Goal: Task Accomplishment & Management: Complete application form

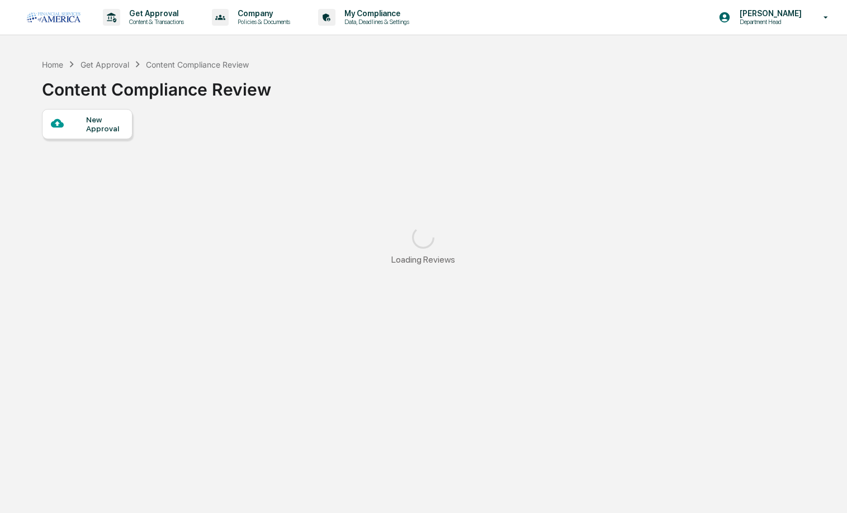
scroll to position [64, 0]
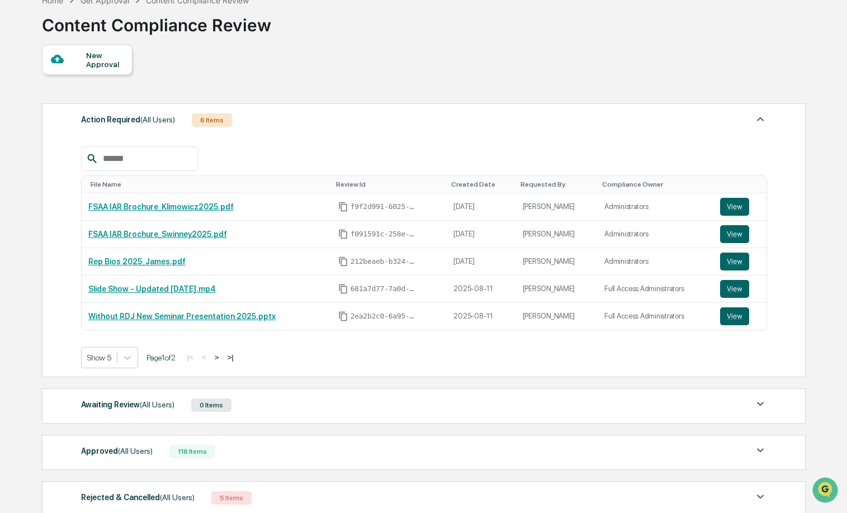
click at [90, 58] on div "New Approval" at bounding box center [104, 60] width 37 height 18
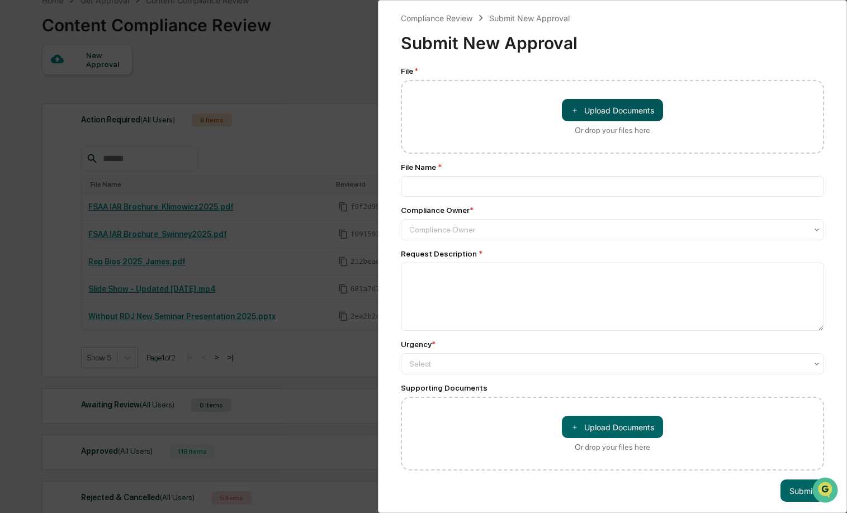
click at [596, 114] on button "＋ Upload Documents" at bounding box center [612, 110] width 101 height 22
type input "**********"
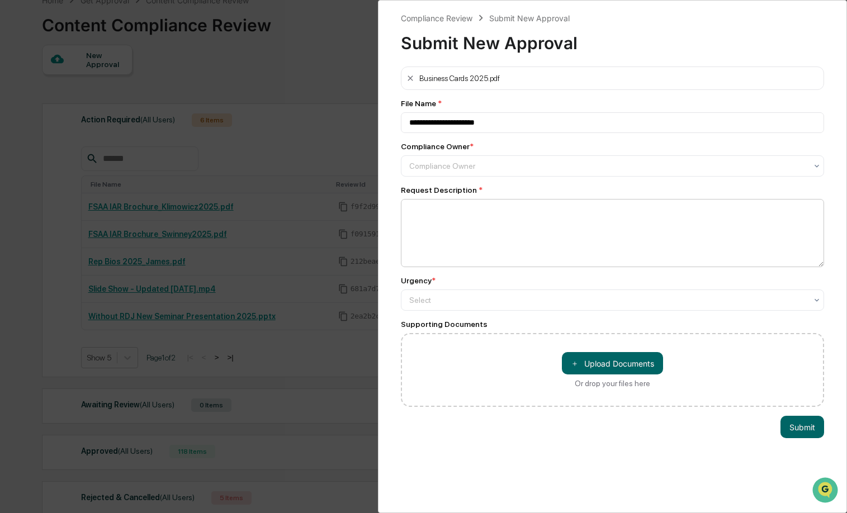
scroll to position [0, 0]
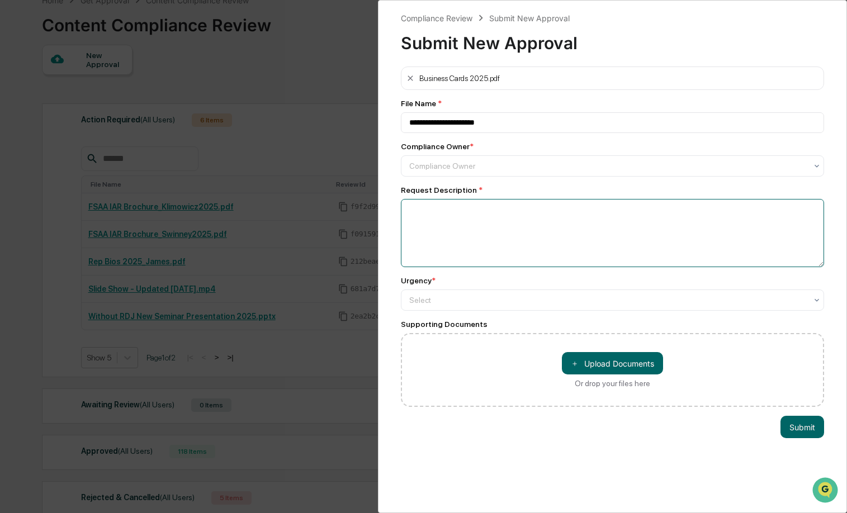
click at [463, 213] on textarea at bounding box center [613, 233] width 424 height 68
type textarea "**********"
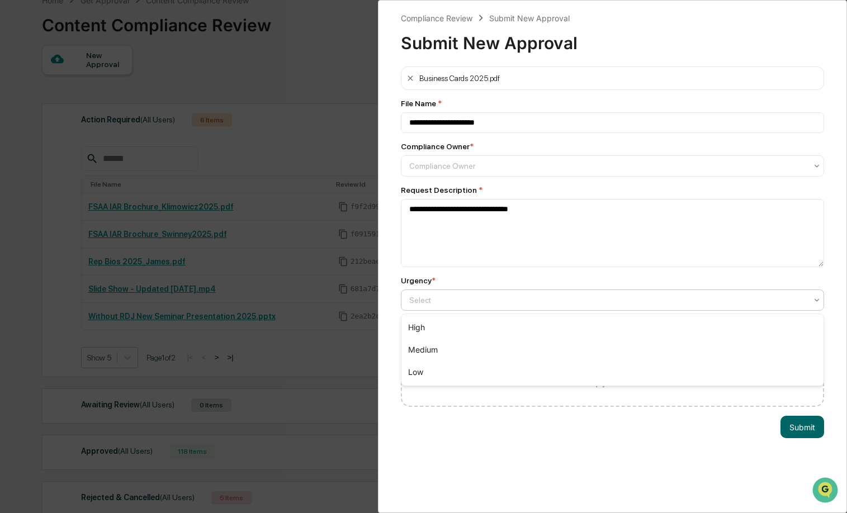
click at [478, 299] on div at bounding box center [608, 300] width 398 height 11
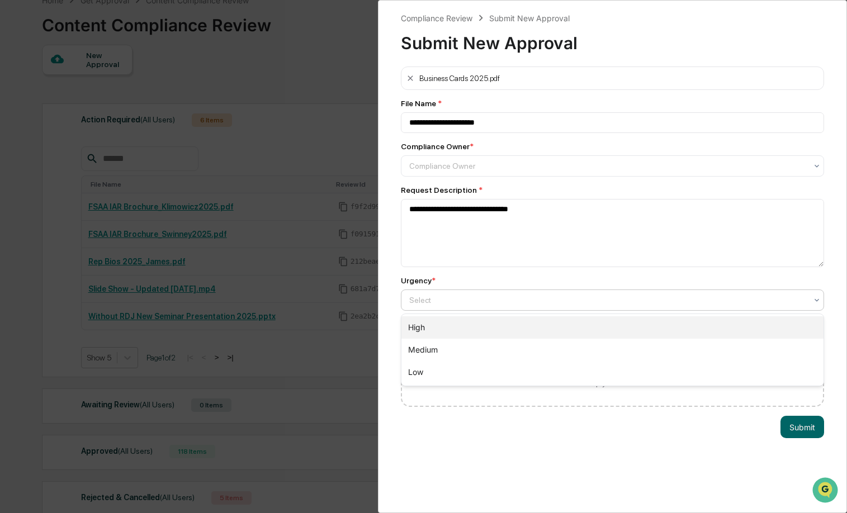
click at [444, 324] on div "High" at bounding box center [613, 328] width 423 height 22
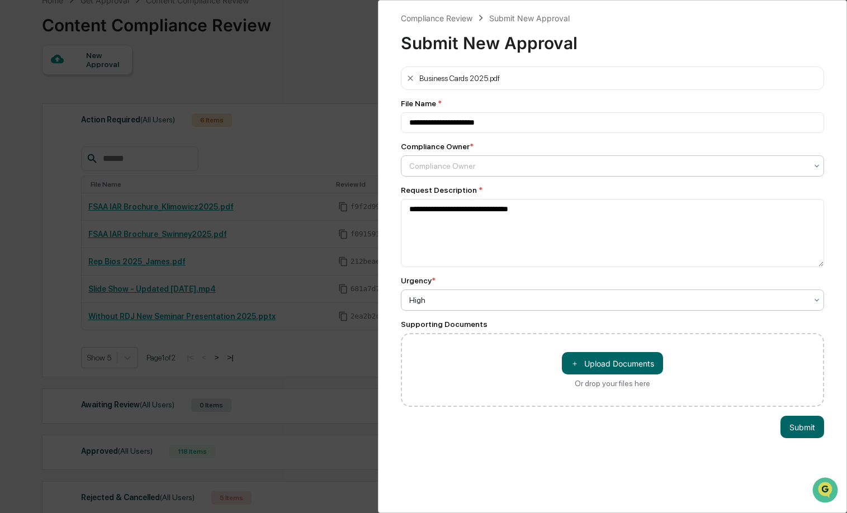
click at [452, 166] on div "Compliance Owner" at bounding box center [608, 166] width 398 height 9
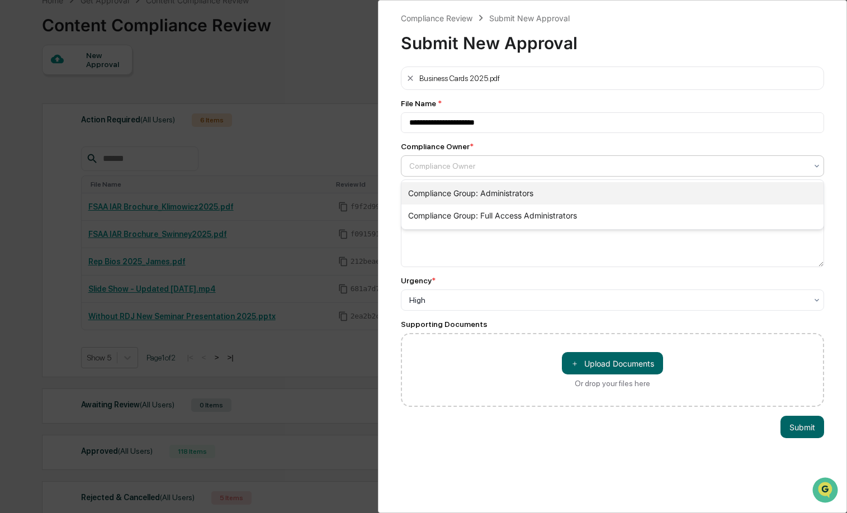
click at [439, 187] on div "Compliance Group: Administrators" at bounding box center [613, 193] width 423 height 22
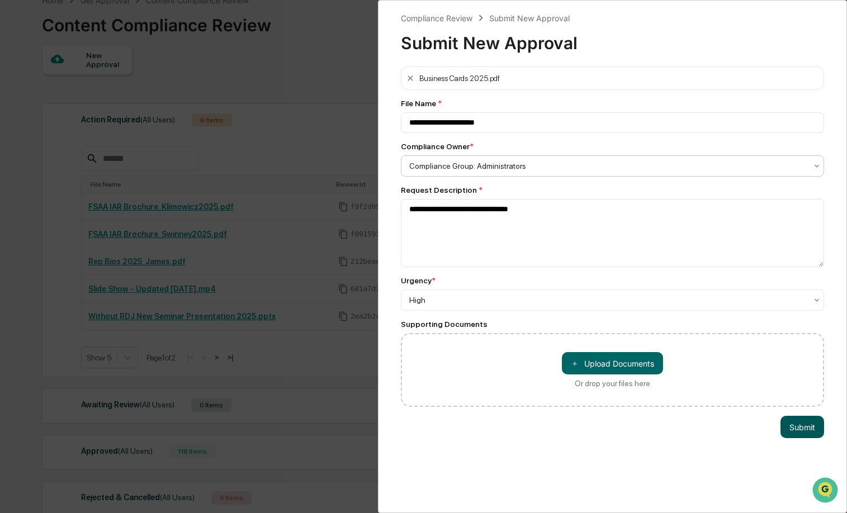
click at [804, 425] on button "Submit" at bounding box center [803, 427] width 44 height 22
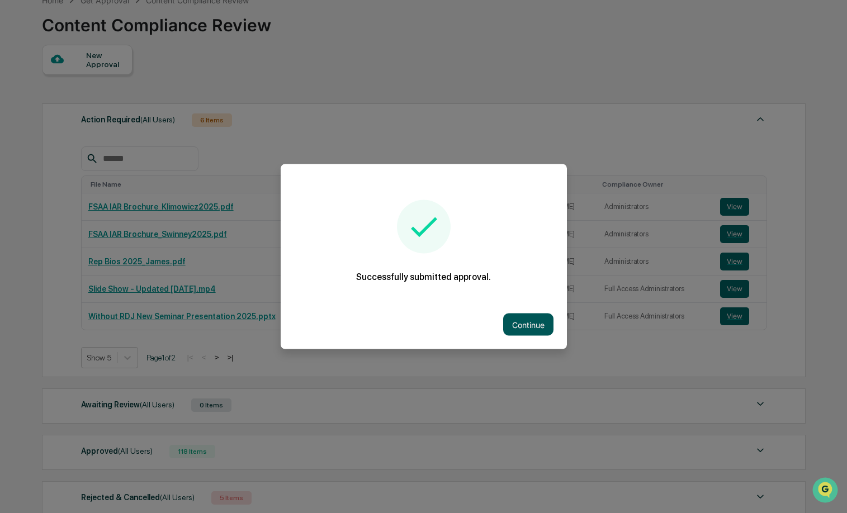
click at [518, 326] on button "Continue" at bounding box center [528, 325] width 50 height 22
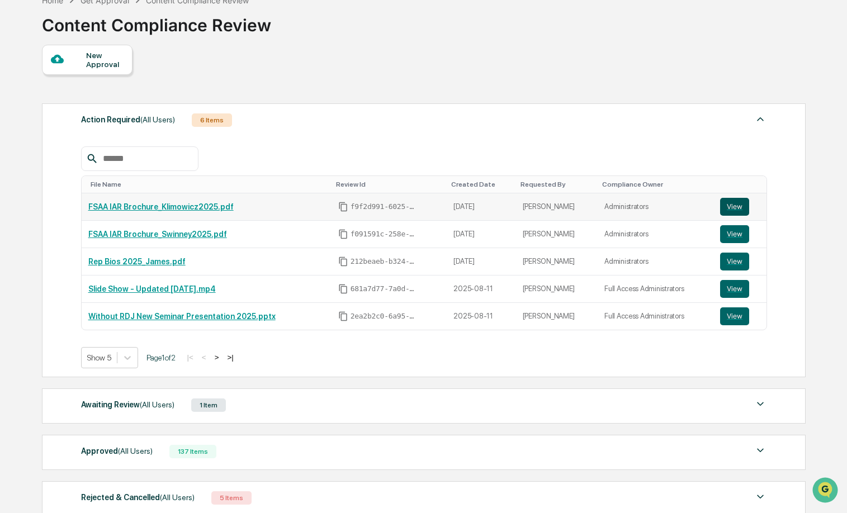
click at [732, 210] on button "View" at bounding box center [734, 207] width 29 height 18
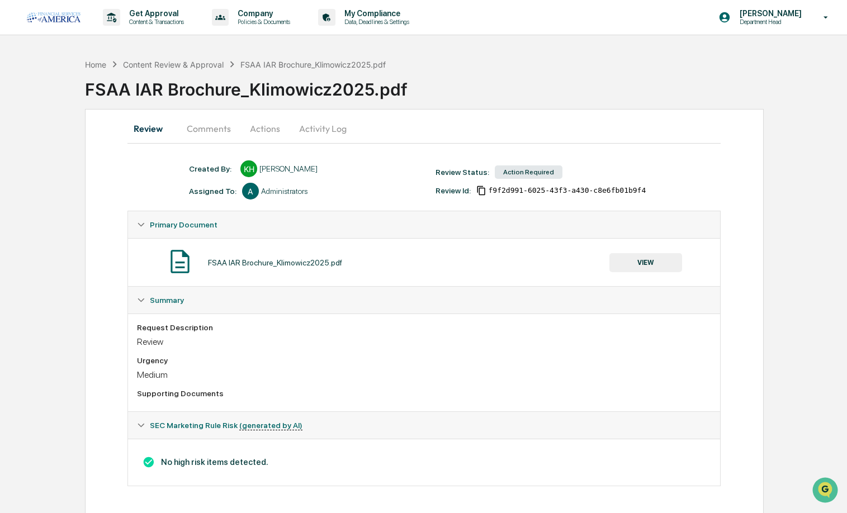
click at [199, 126] on button "Comments" at bounding box center [209, 128] width 62 height 27
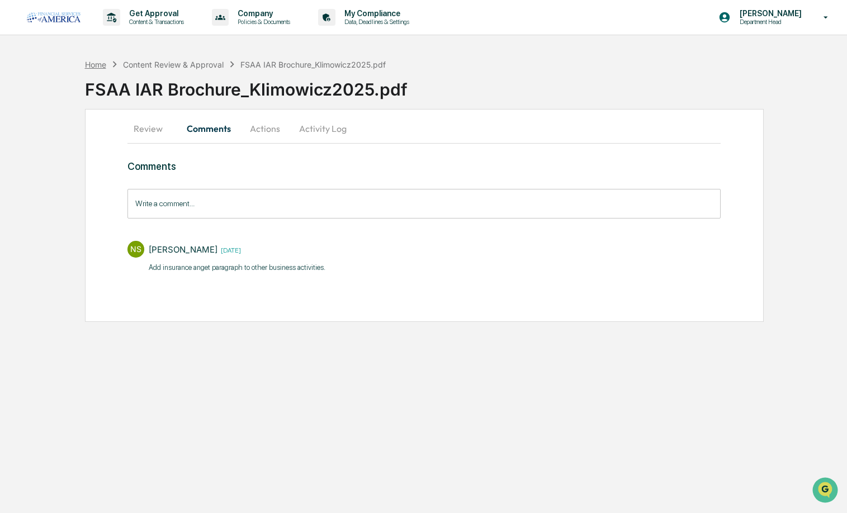
click at [106, 64] on div "Home Content Review & Approval FSAA IAR Brochure_Klimowicz2025.pdf" at bounding box center [235, 64] width 301 height 12
click at [88, 65] on div "Home" at bounding box center [95, 65] width 21 height 10
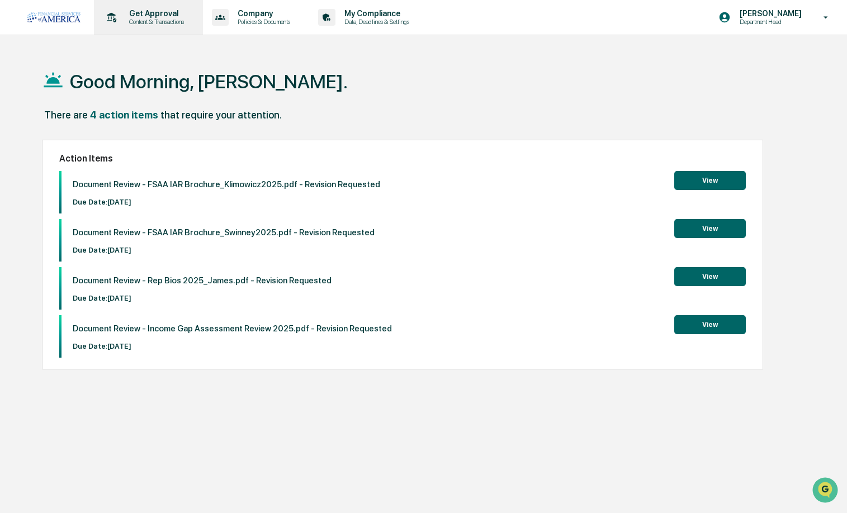
click at [133, 14] on p "Get Approval" at bounding box center [154, 13] width 69 height 9
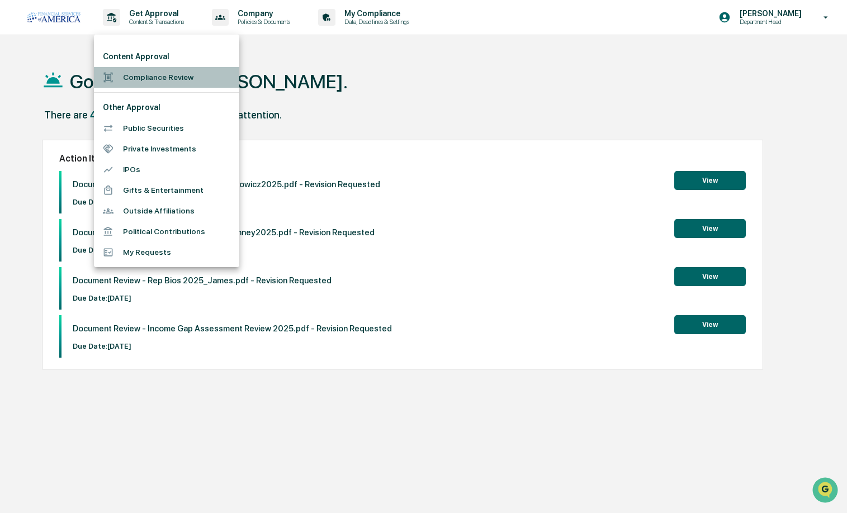
click at [136, 82] on li "Compliance Review" at bounding box center [166, 77] width 145 height 21
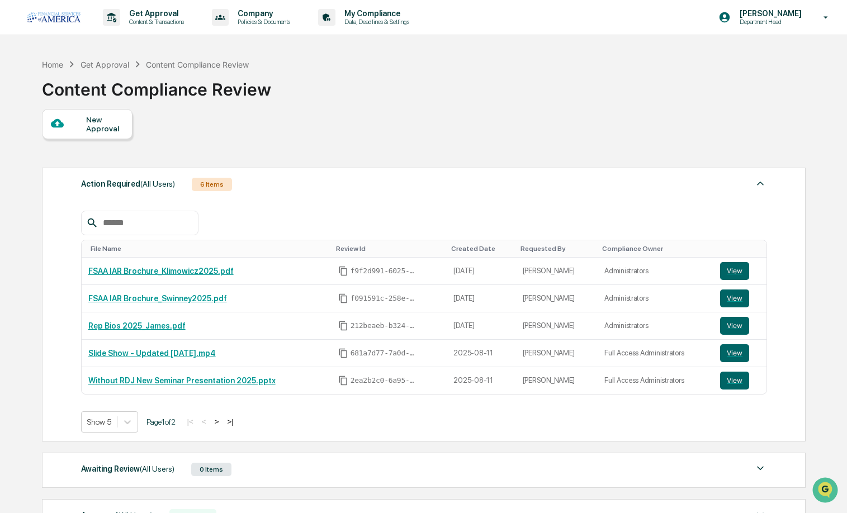
click at [112, 133] on div "New Approval" at bounding box center [87, 124] width 91 height 30
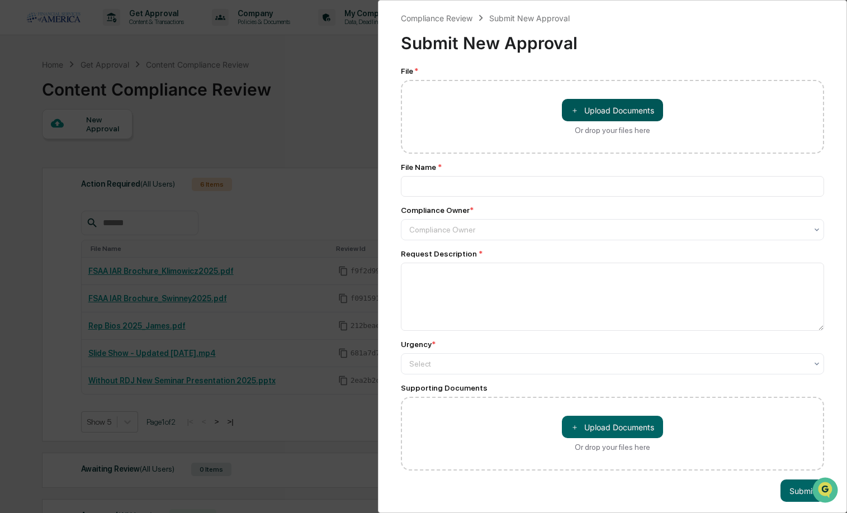
click at [624, 111] on button "＋ Upload Documents" at bounding box center [612, 110] width 101 height 22
type input "**********"
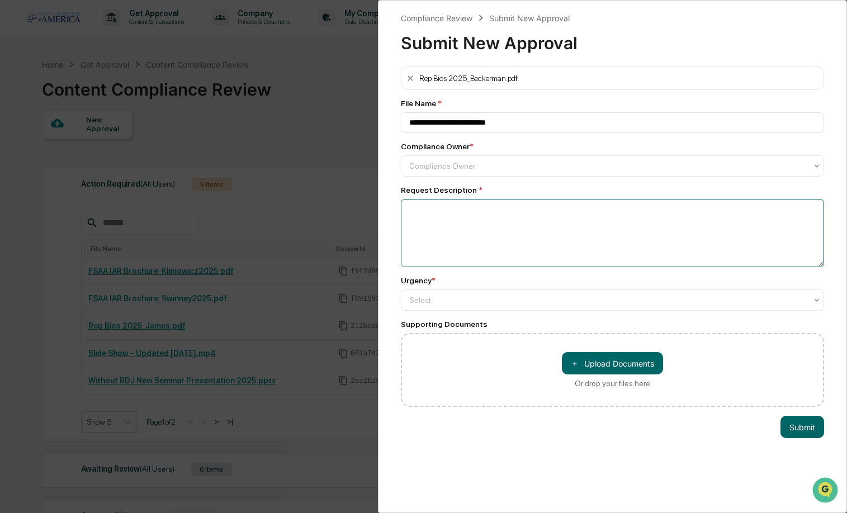
click at [472, 210] on textarea at bounding box center [613, 233] width 424 height 68
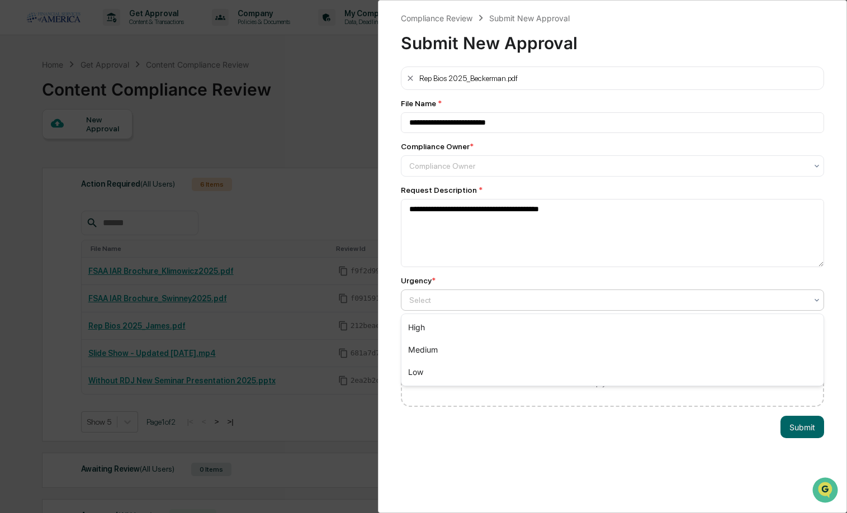
click at [447, 299] on div at bounding box center [608, 300] width 398 height 11
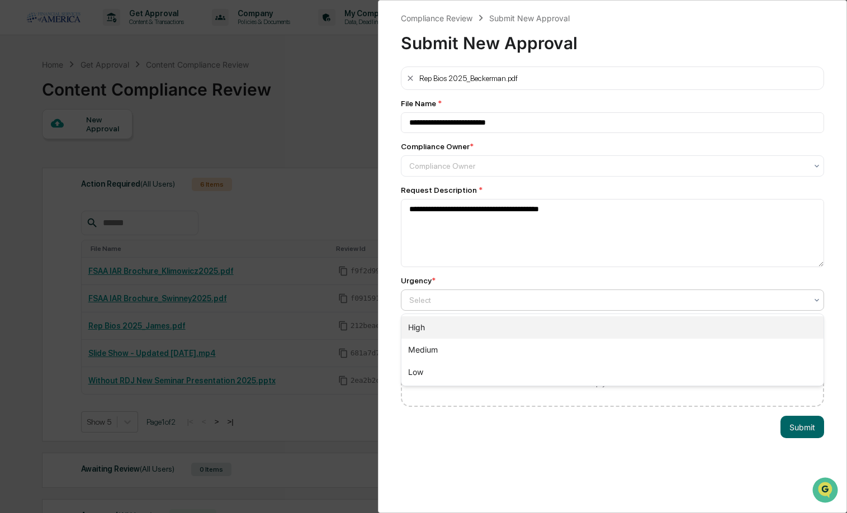
click at [440, 328] on div "High" at bounding box center [613, 328] width 423 height 22
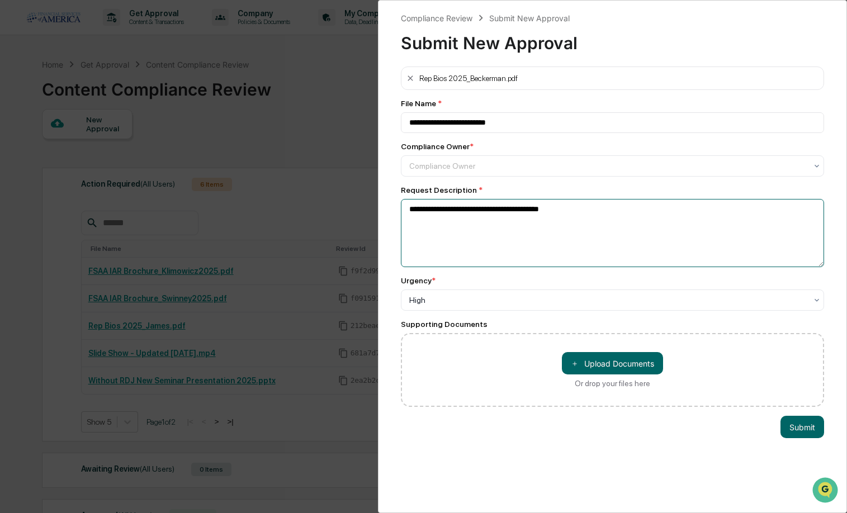
click at [564, 210] on textarea "**********" at bounding box center [613, 233] width 424 height 68
type textarea "**********"
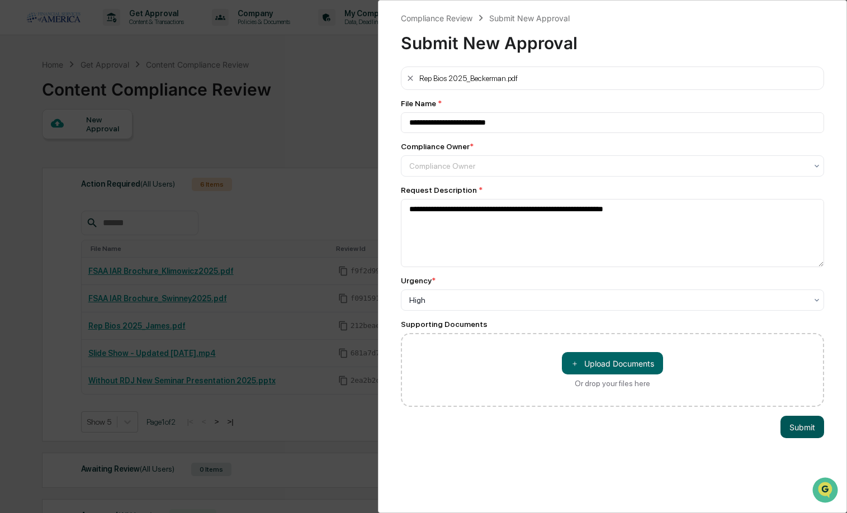
click at [798, 425] on button "Submit" at bounding box center [803, 427] width 44 height 22
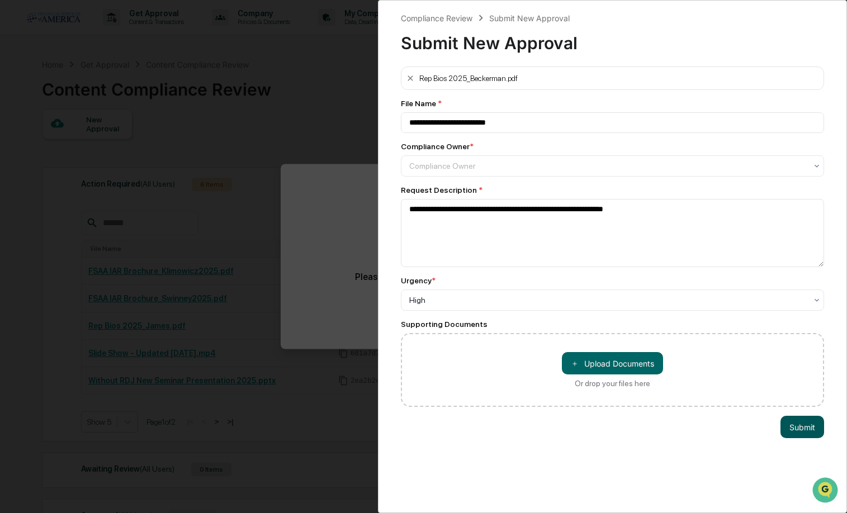
click at [798, 425] on button "Submit" at bounding box center [803, 427] width 44 height 22
click at [484, 171] on div at bounding box center [608, 166] width 398 height 11
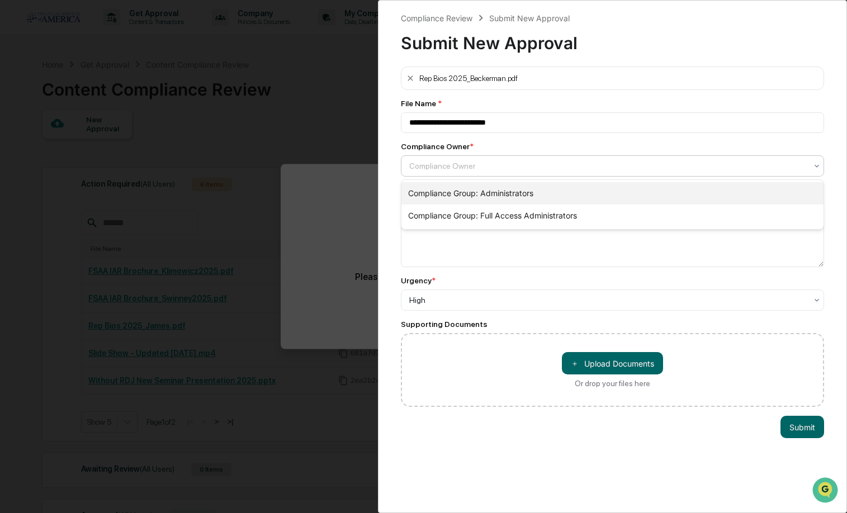
click at [468, 186] on div "Compliance Group: Administrators" at bounding box center [613, 193] width 423 height 22
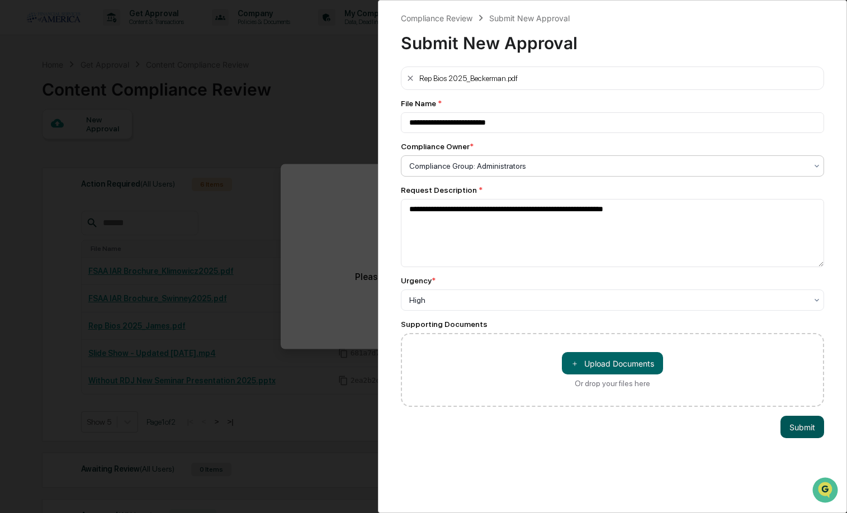
click at [815, 428] on button "Submit" at bounding box center [803, 427] width 44 height 22
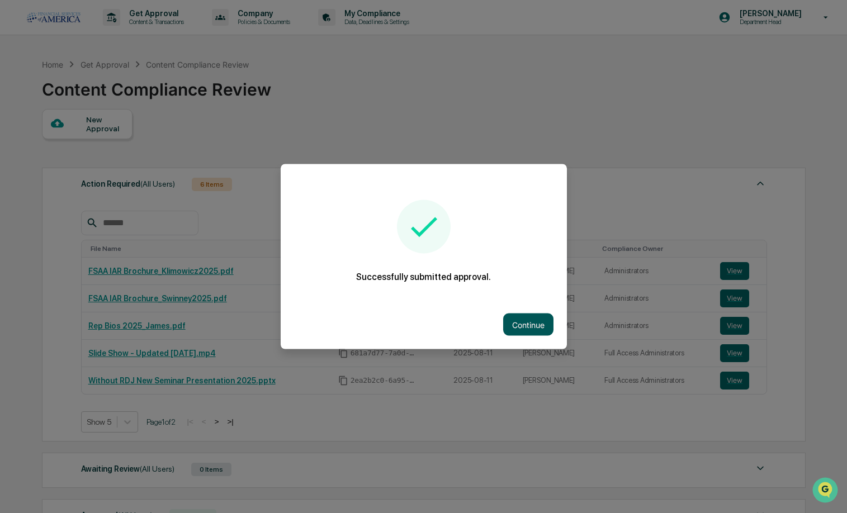
click at [520, 323] on button "Continue" at bounding box center [528, 325] width 50 height 22
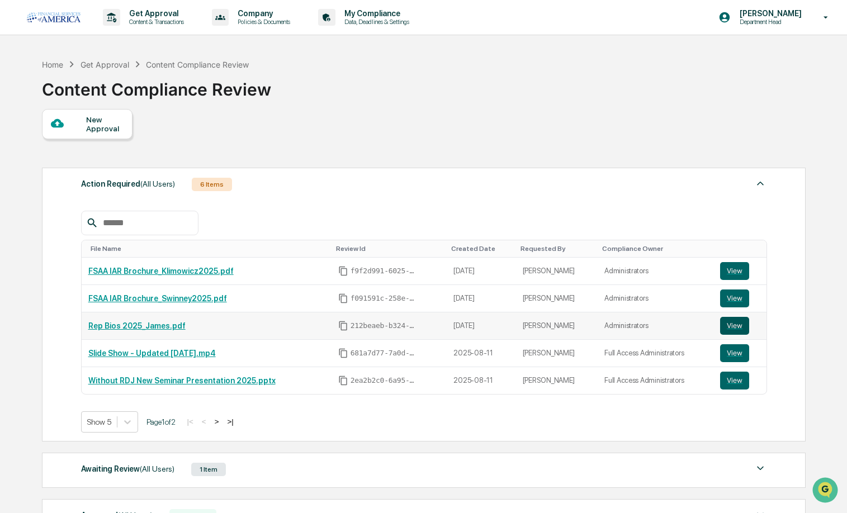
click at [720, 326] on button "View" at bounding box center [734, 326] width 29 height 18
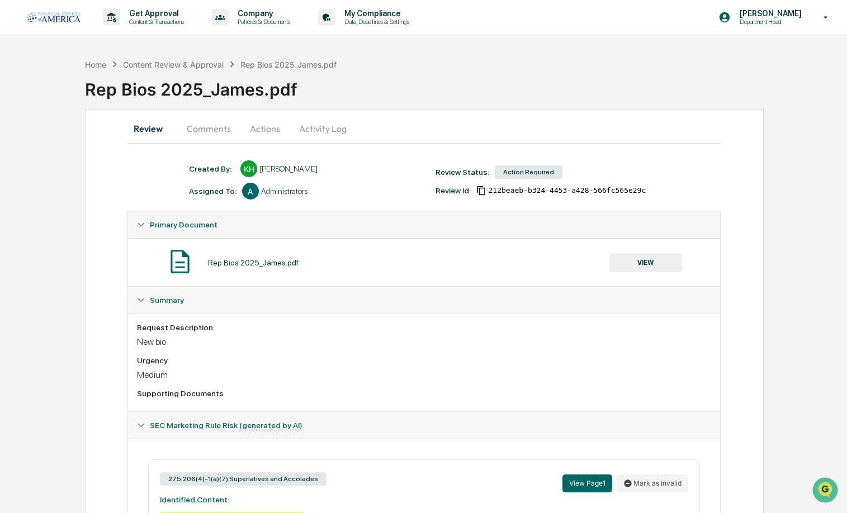
click at [208, 126] on button "Comments" at bounding box center [209, 128] width 62 height 27
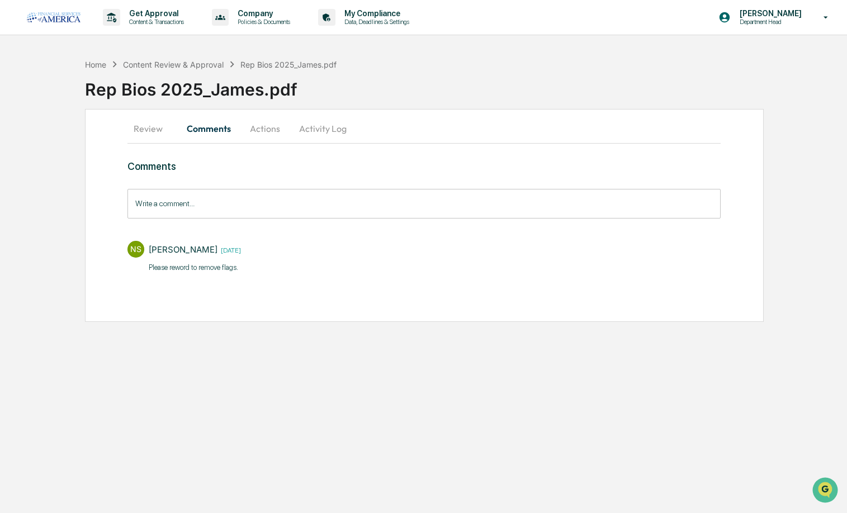
click at [145, 128] on button "Review" at bounding box center [153, 128] width 50 height 27
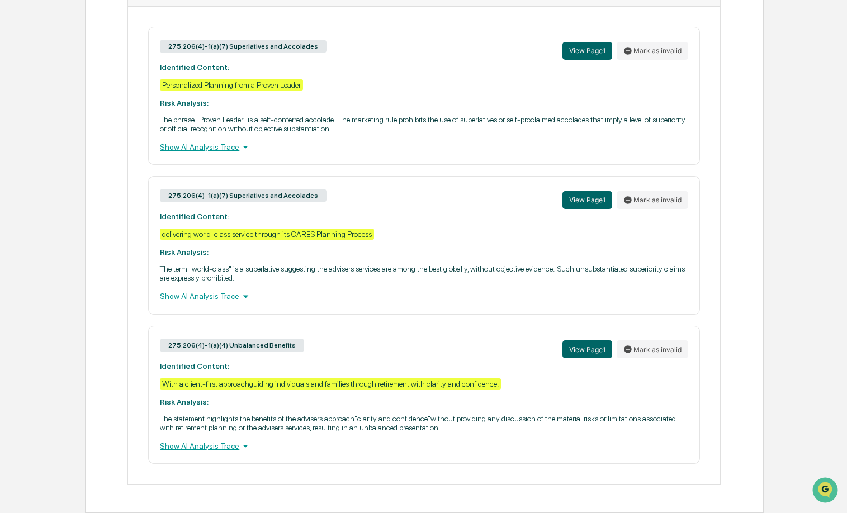
click at [303, 79] on div "Personalized Planning from a Proven Leader" at bounding box center [231, 84] width 143 height 11
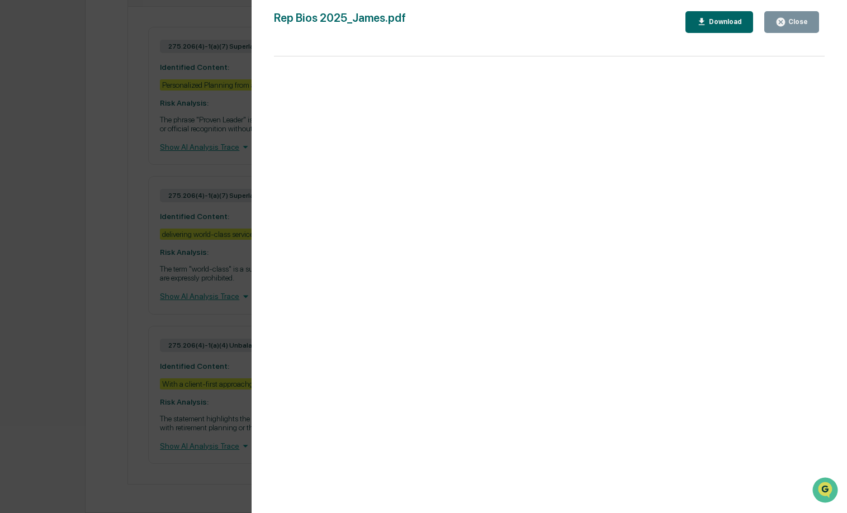
click at [798, 11] on div "Version History 08/14/2025, 12:53 PM Katie Hussein Rep Bios 2025_James.pdf Clos…" at bounding box center [550, 268] width 596 height 536
click at [807, 25] on div "Close" at bounding box center [797, 22] width 22 height 8
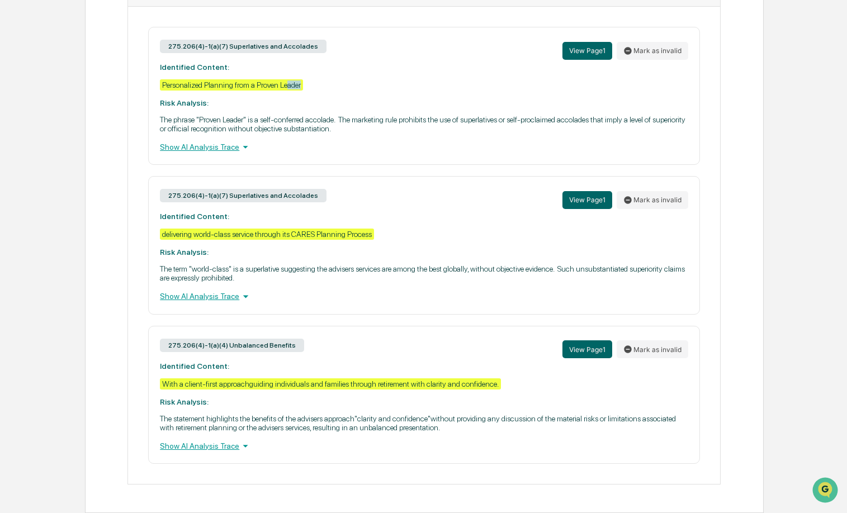
drag, startPoint x: 322, startPoint y: 74, endPoint x: 286, endPoint y: 74, distance: 36.4
click at [286, 74] on div "275.206(4)-1(a)(7) Superlatives and Accolades View Page 1 Mark as invalid Ident…" at bounding box center [424, 96] width 552 height 138
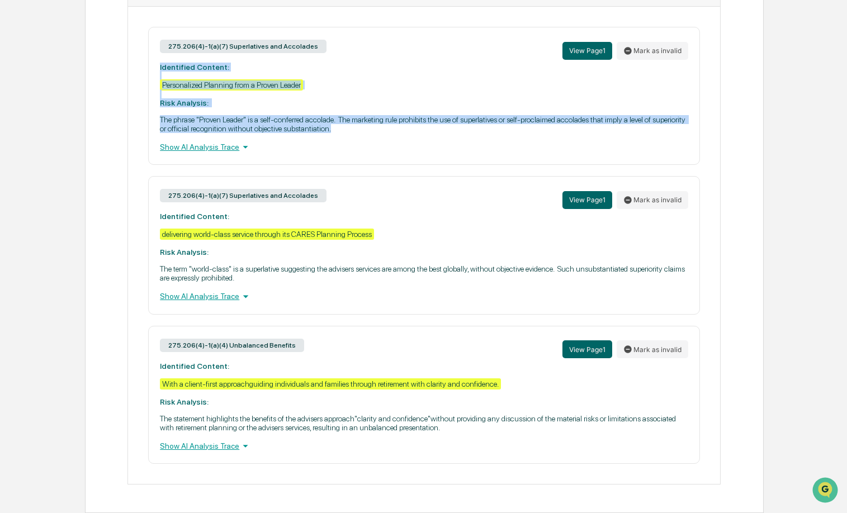
drag, startPoint x: 376, startPoint y: 120, endPoint x: 138, endPoint y: 55, distance: 247.3
click at [138, 55] on div "275.206(4)-1(a)(7) Superlatives and Accolades View Page 1 Mark as invalid Ident…" at bounding box center [424, 245] width 574 height 437
copy div "Identified Content: Personalized Planning from a Proven Leader Risk Analysis: T…"
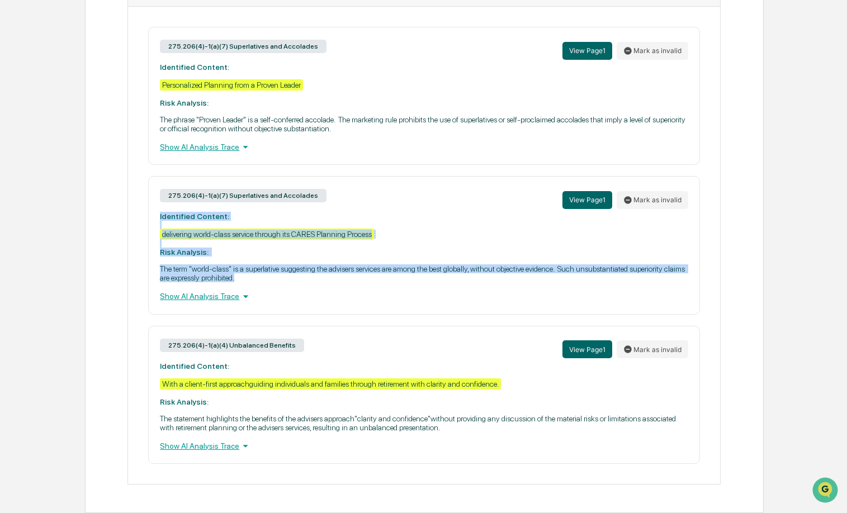
drag, startPoint x: 269, startPoint y: 269, endPoint x: 153, endPoint y: 201, distance: 134.1
click at [153, 201] on div "275.206(4)-1(a)(7) Superlatives and Accolades View Page 1 Mark as invalid Ident…" at bounding box center [424, 245] width 552 height 138
copy div "Identified Content: delivering world-class service through its CARES Planning P…"
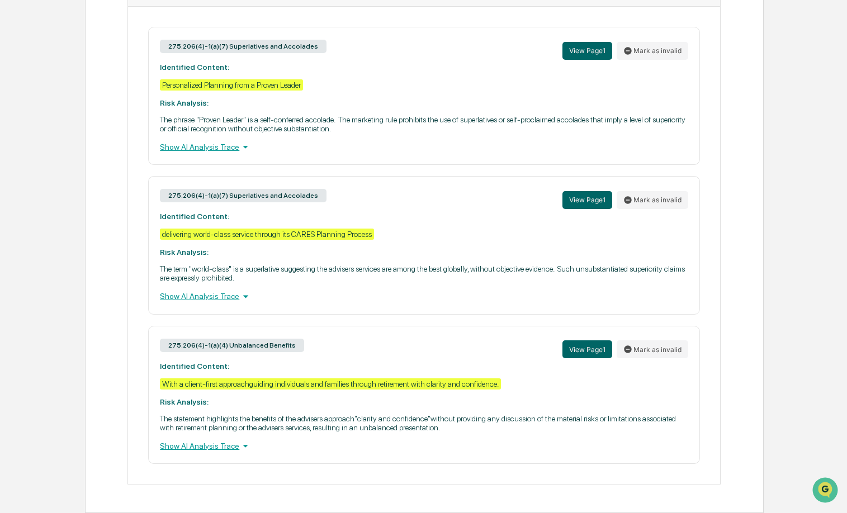
click at [303, 389] on div "275.206(4)-1(a)(4) Unbalanced Benefits View Page 1 Mark as invalid Identified C…" at bounding box center [424, 395] width 552 height 138
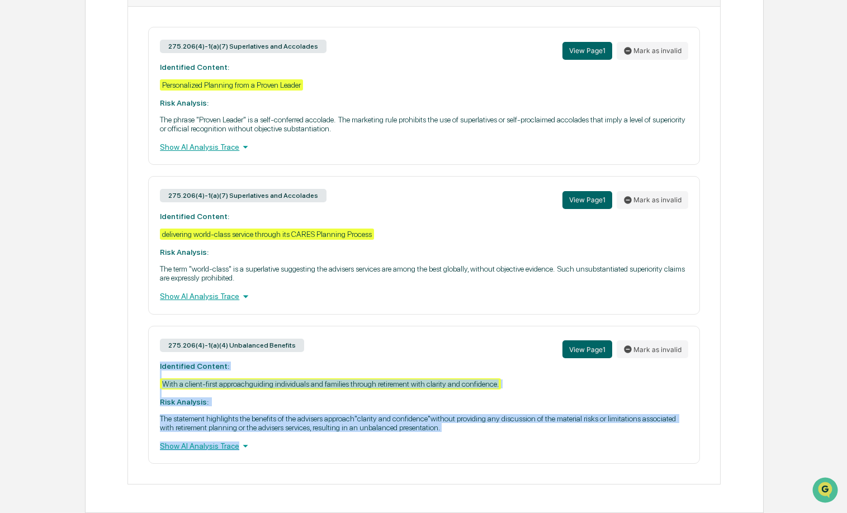
drag, startPoint x: 444, startPoint y: 421, endPoint x: 145, endPoint y: 357, distance: 304.9
click at [145, 357] on div "275.206(4)-1(a)(7) Superlatives and Accolades View Page 1 Mark as invalid Ident…" at bounding box center [424, 245] width 574 height 437
copy div "Identified Content: With a client-first approachguiding individuals and familie…"
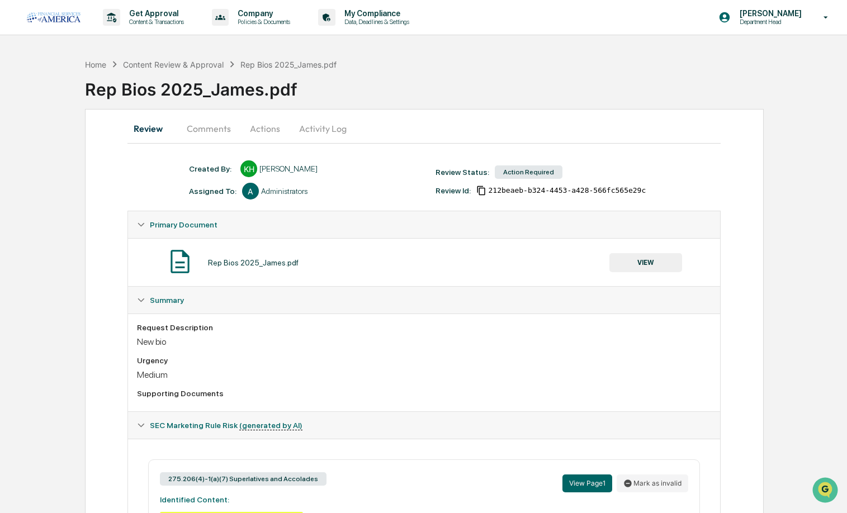
click at [268, 129] on button "Actions" at bounding box center [265, 128] width 50 height 27
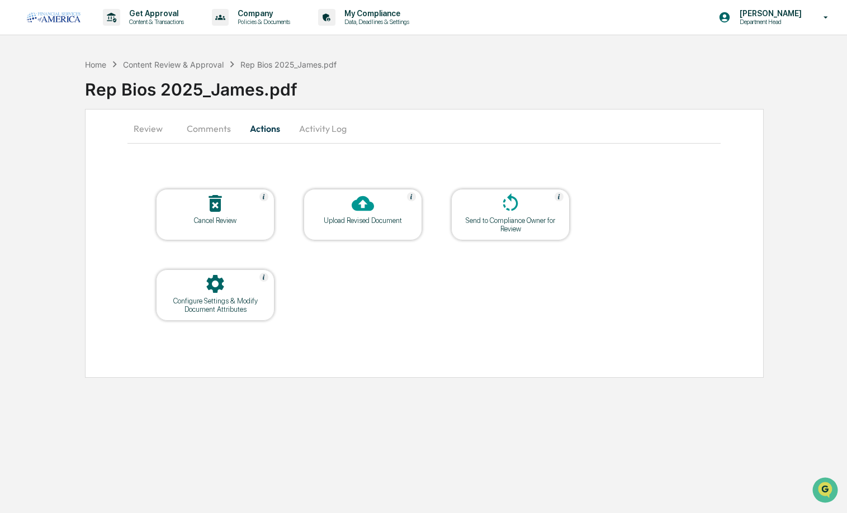
click at [359, 208] on icon at bounding box center [363, 203] width 22 height 15
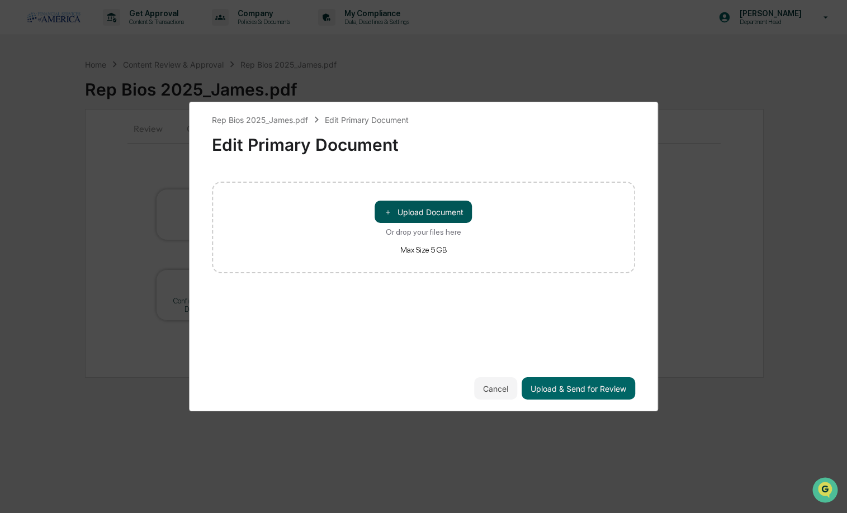
click at [415, 217] on button "＋ Upload Document" at bounding box center [423, 212] width 97 height 22
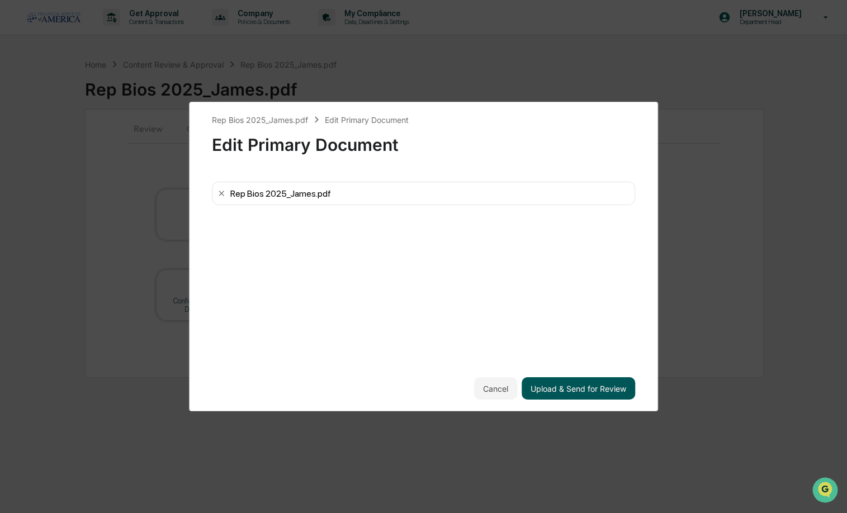
click at [591, 389] on button "Upload & Send for Review" at bounding box center [579, 389] width 114 height 22
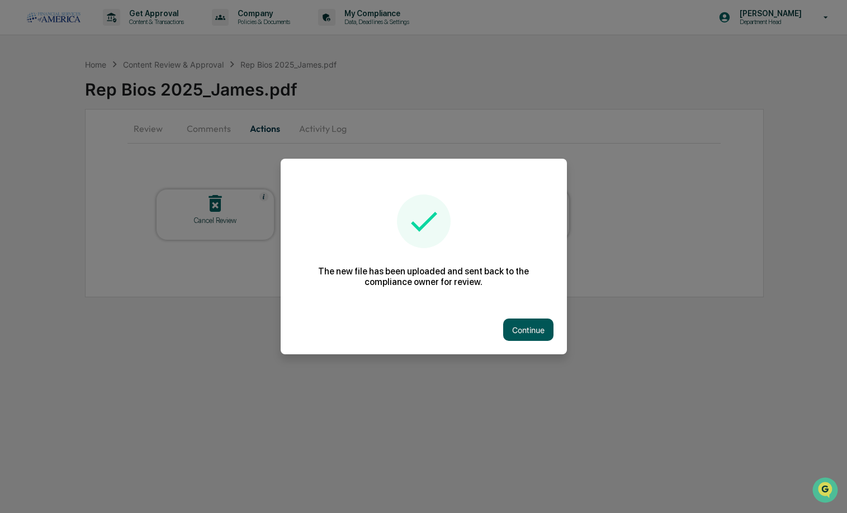
click at [540, 331] on button "Continue" at bounding box center [528, 330] width 50 height 22
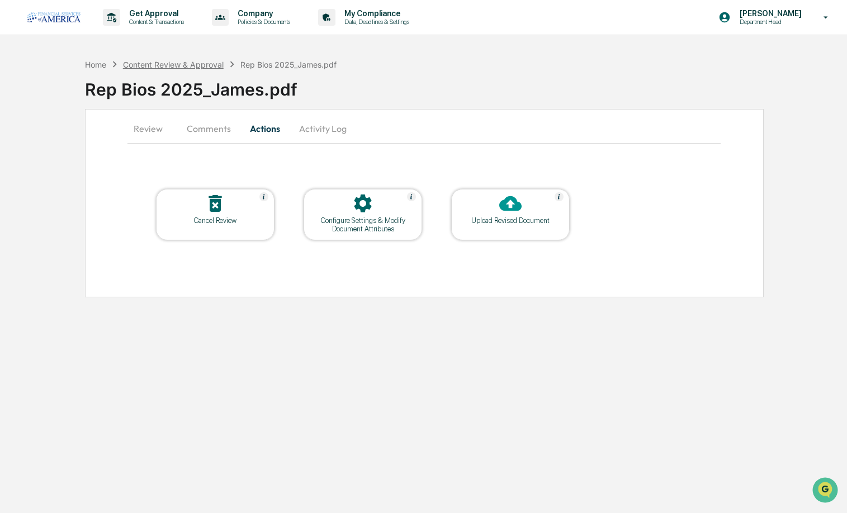
click at [135, 62] on div "Content Review & Approval" at bounding box center [173, 65] width 101 height 10
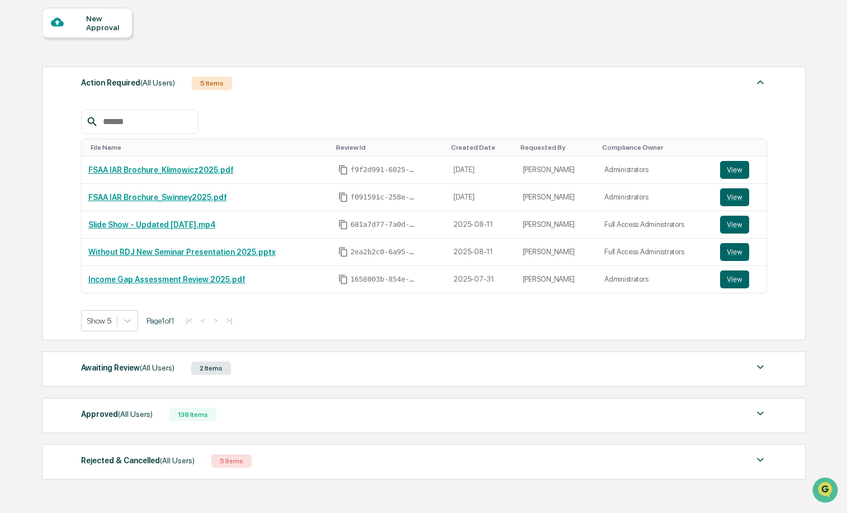
scroll to position [111, 0]
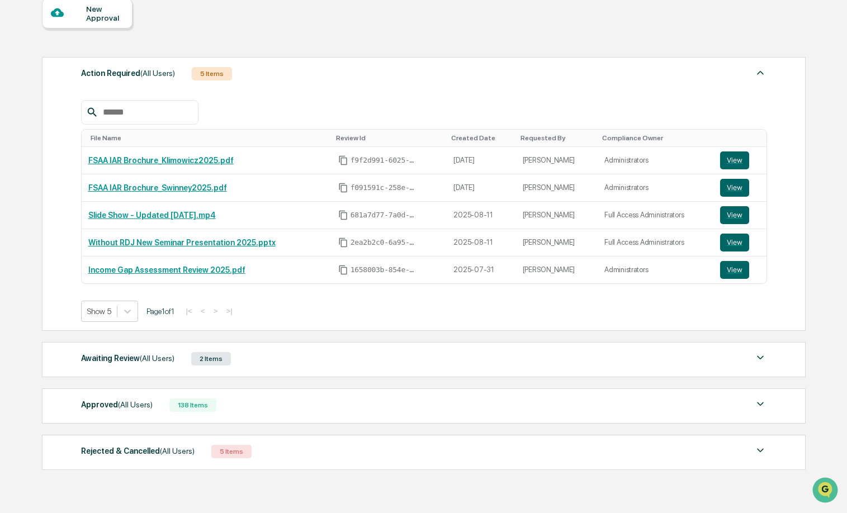
click at [194, 409] on div "138 Items" at bounding box center [192, 405] width 47 height 13
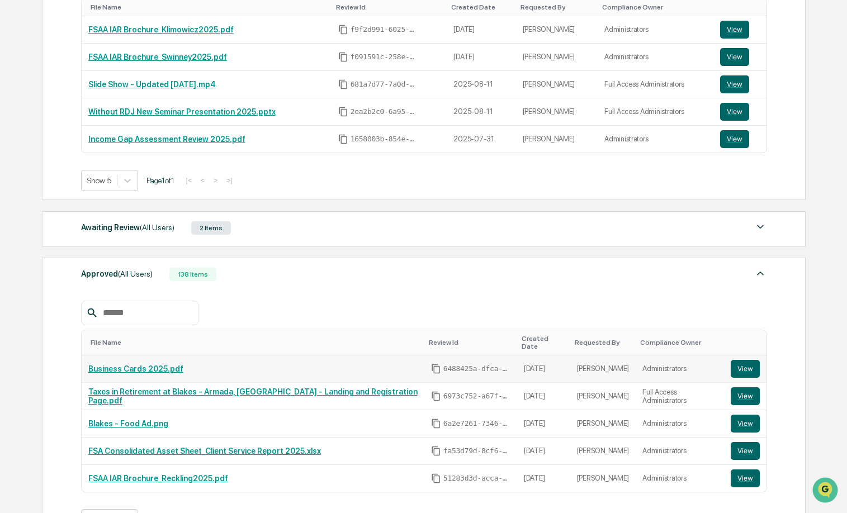
scroll to position [248, 0]
